Goal: Task Accomplishment & Management: Manage account settings

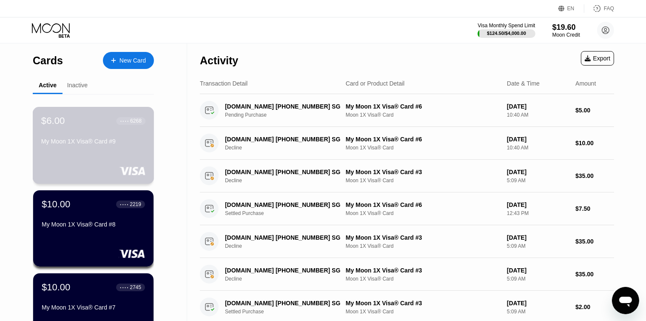
click at [107, 152] on div "$6.00 ● ● ● ● 6268 My Moon 1X Visa® Card #9" at bounding box center [94, 145] width 122 height 77
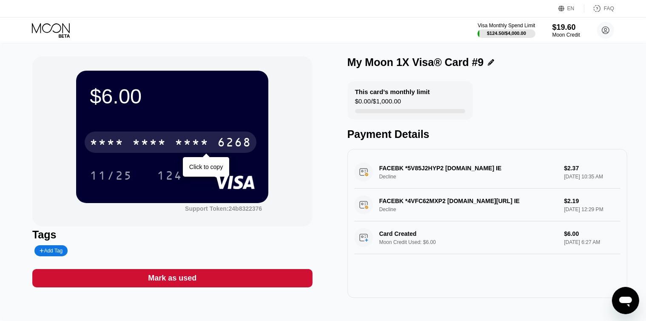
click at [246, 137] on div "* * * * * * * * * * * * 6268" at bounding box center [171, 141] width 172 height 21
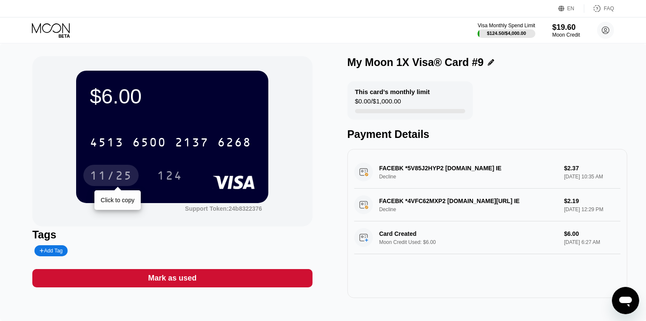
click at [122, 180] on div "11/25" at bounding box center [111, 177] width 43 height 14
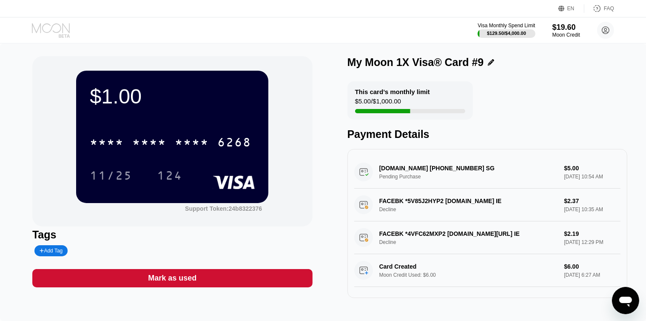
click at [52, 23] on icon at bounding box center [52, 30] width 40 height 15
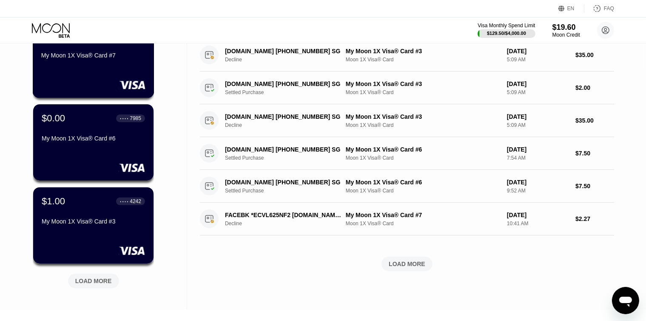
scroll to position [255, 0]
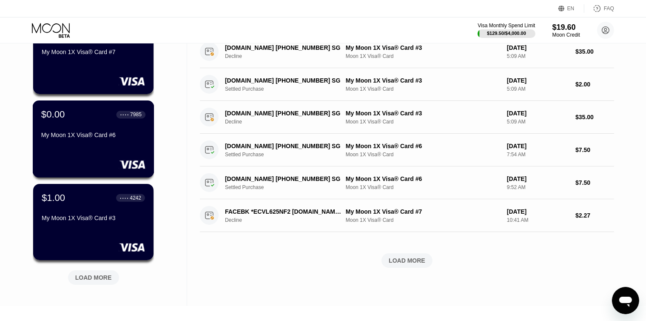
click at [127, 127] on div "$0.00 ● ● ● ● 7985 My Moon 1X Visa® Card #6" at bounding box center [93, 125] width 104 height 33
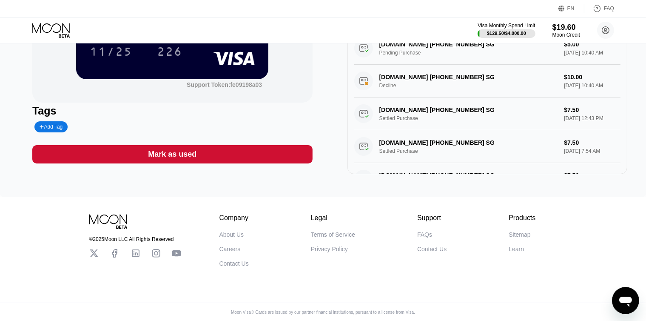
scroll to position [128, 0]
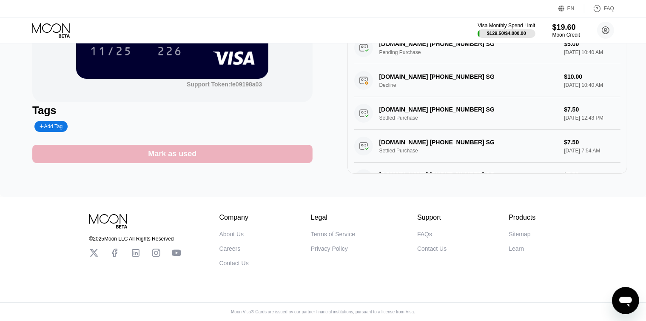
click at [161, 158] on div "Mark as used" at bounding box center [172, 154] width 48 height 10
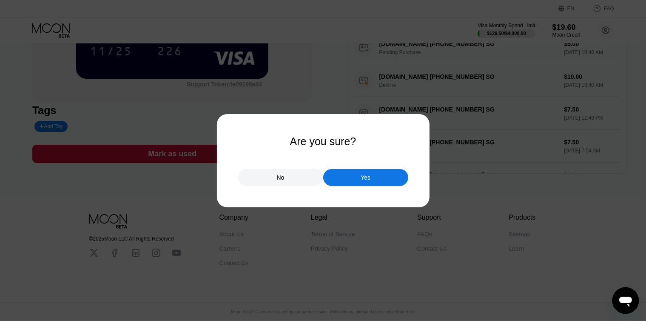
click at [373, 178] on div "Yes" at bounding box center [365, 177] width 85 height 17
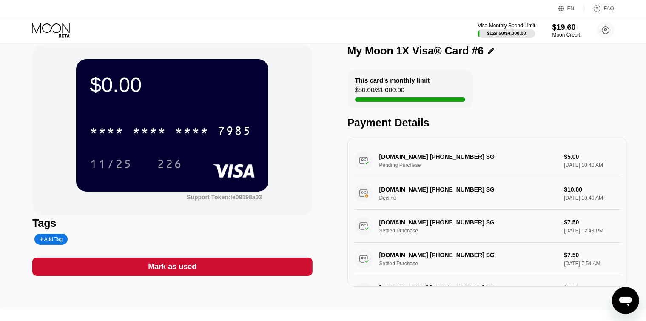
scroll to position [0, 0]
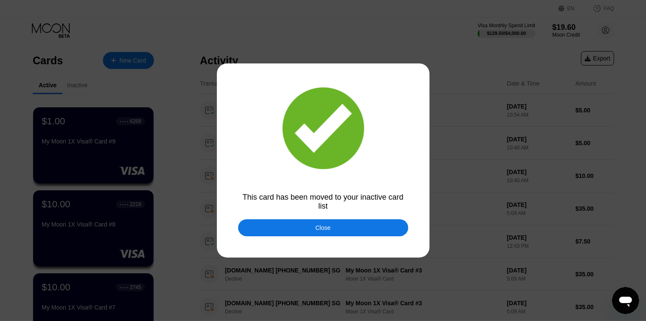
click at [298, 228] on div "Close" at bounding box center [323, 227] width 170 height 17
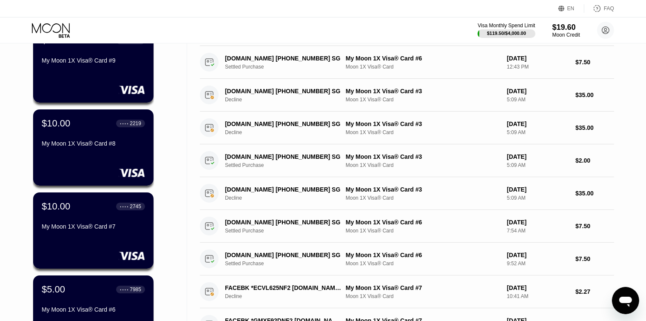
scroll to position [85, 0]
